Goal: Check status: Check status

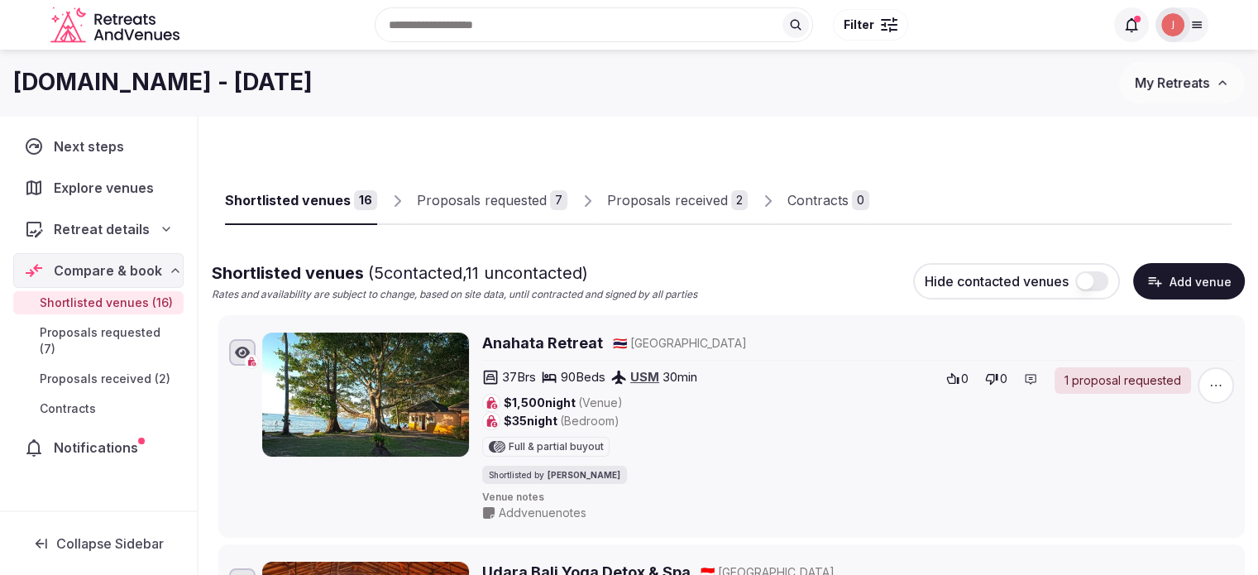
click at [677, 199] on div "Proposals received" at bounding box center [667, 200] width 121 height 20
click at [582, 190] on div "Shortlisted venues 16 Proposals requested 7 Proposals received 2 Contracts 0" at bounding box center [728, 187] width 1007 height 76
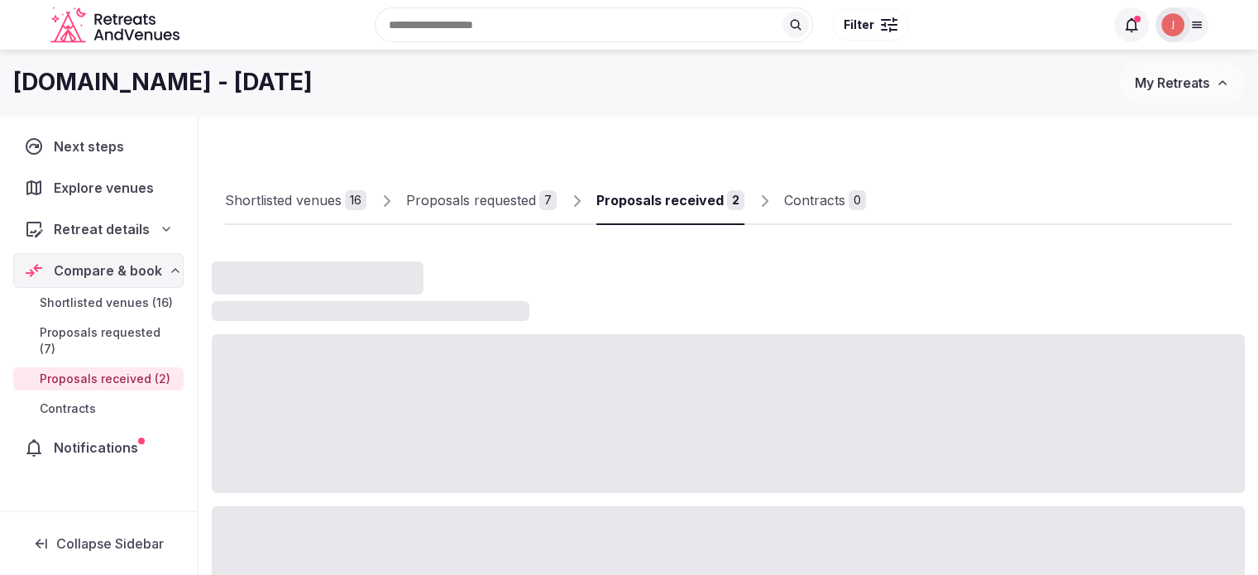
click at [534, 195] on div "Proposals requested" at bounding box center [471, 200] width 130 height 20
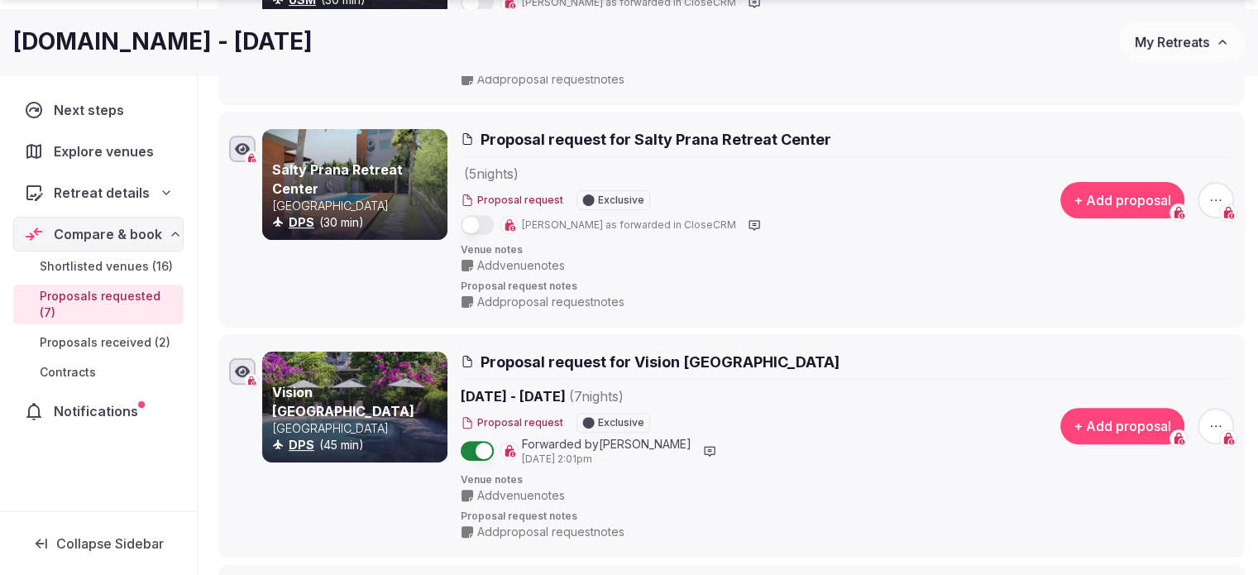
scroll to position [414, 0]
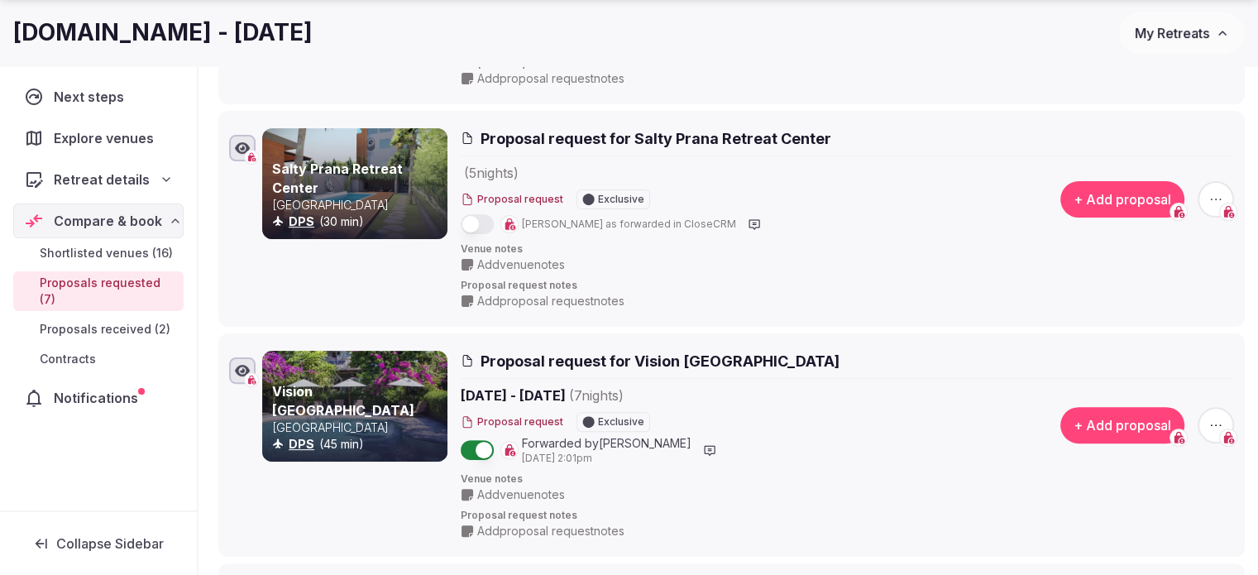
click at [480, 218] on button "button" at bounding box center [477, 224] width 33 height 20
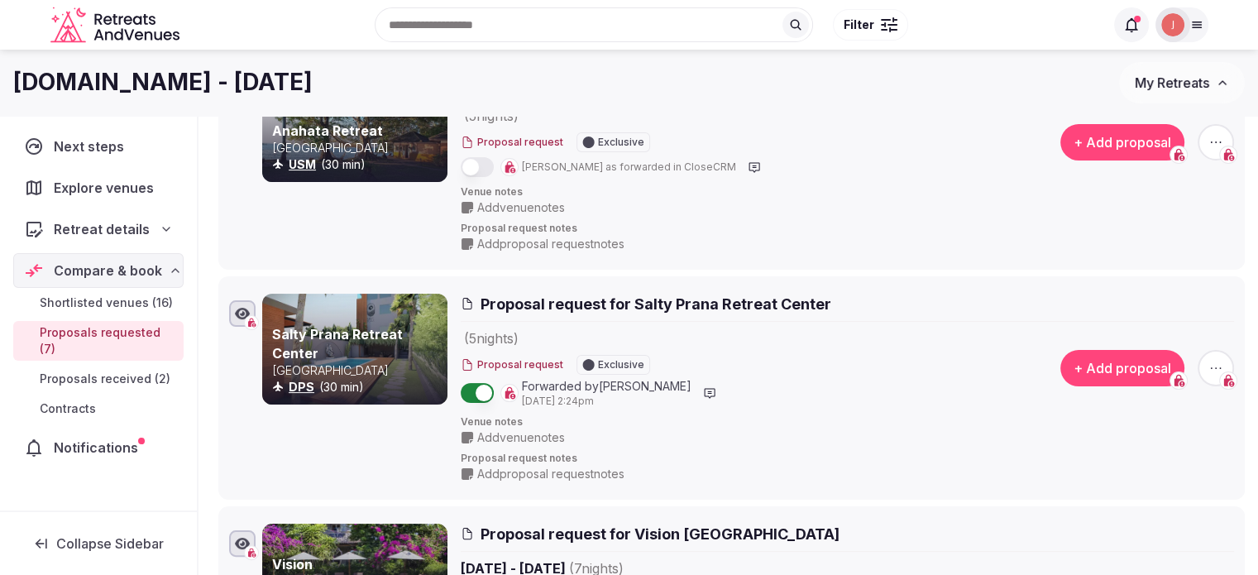
scroll to position [0, 0]
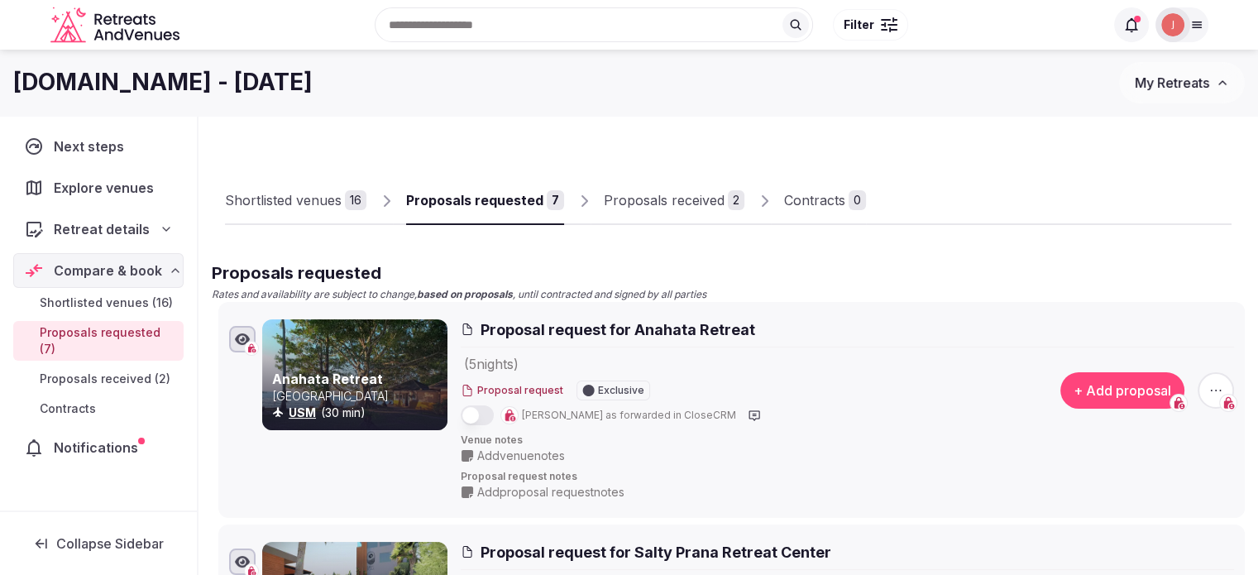
drag, startPoint x: 481, startPoint y: 417, endPoint x: 443, endPoint y: 400, distance: 41.8
click at [481, 417] on button "button" at bounding box center [477, 415] width 33 height 20
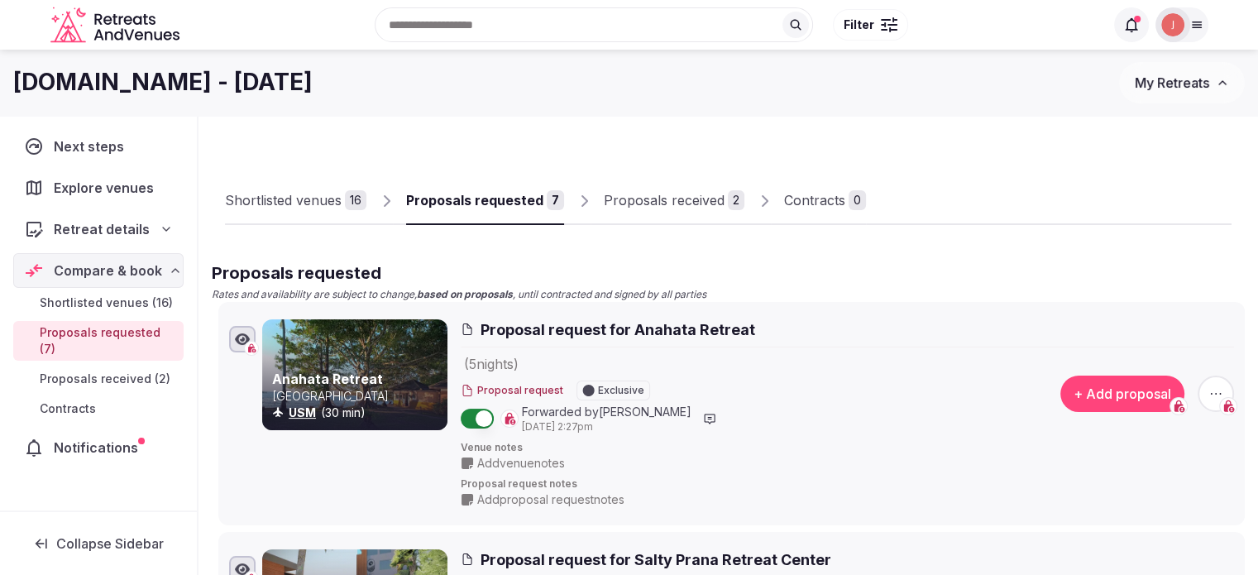
click at [309, 214] on link "Shortlisted venues 16" at bounding box center [295, 201] width 141 height 48
